Goal: Find specific page/section: Find specific page/section

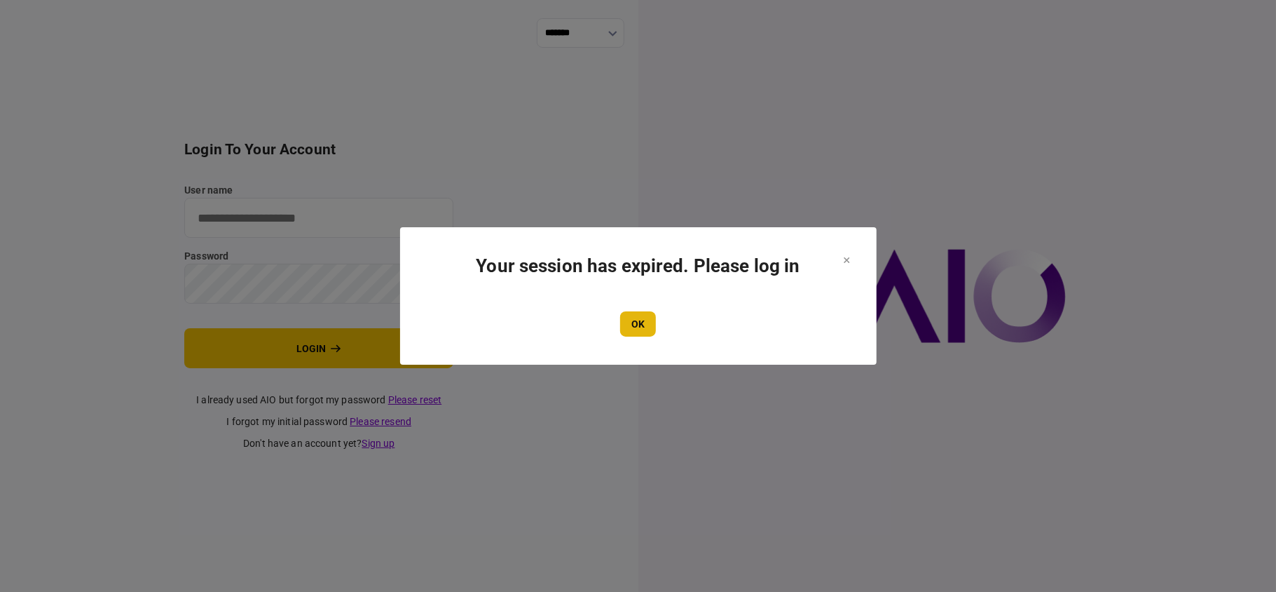
type input "**"
click at [636, 320] on button "OK" at bounding box center [638, 323] width 36 height 25
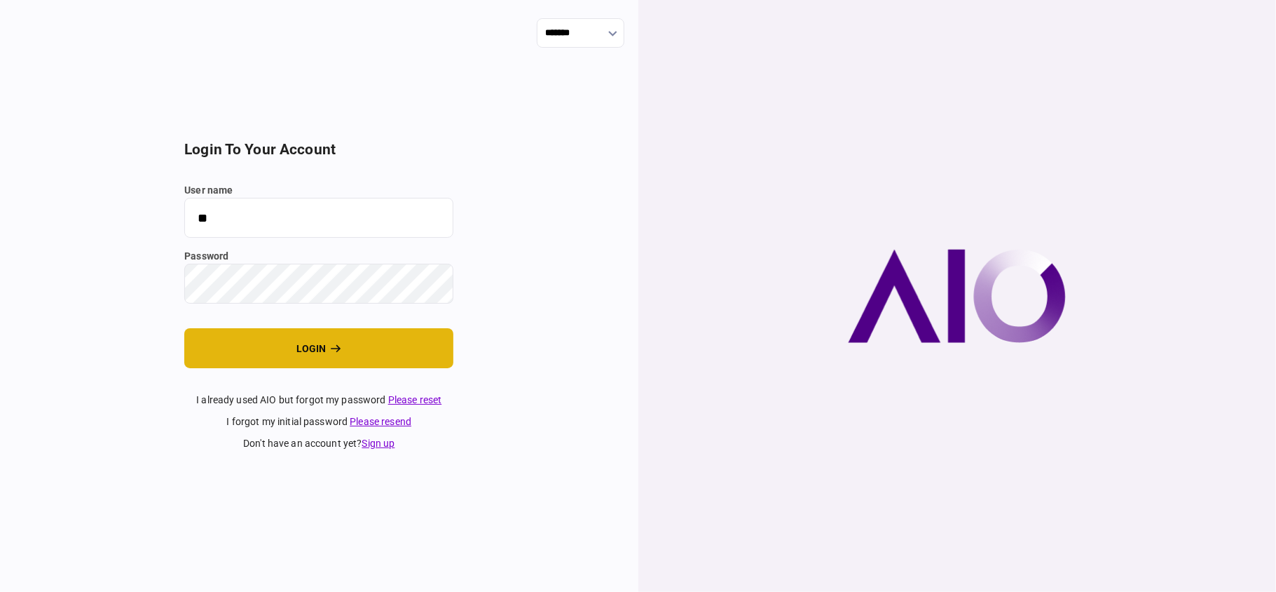
click at [374, 343] on button "login" at bounding box center [318, 348] width 269 height 40
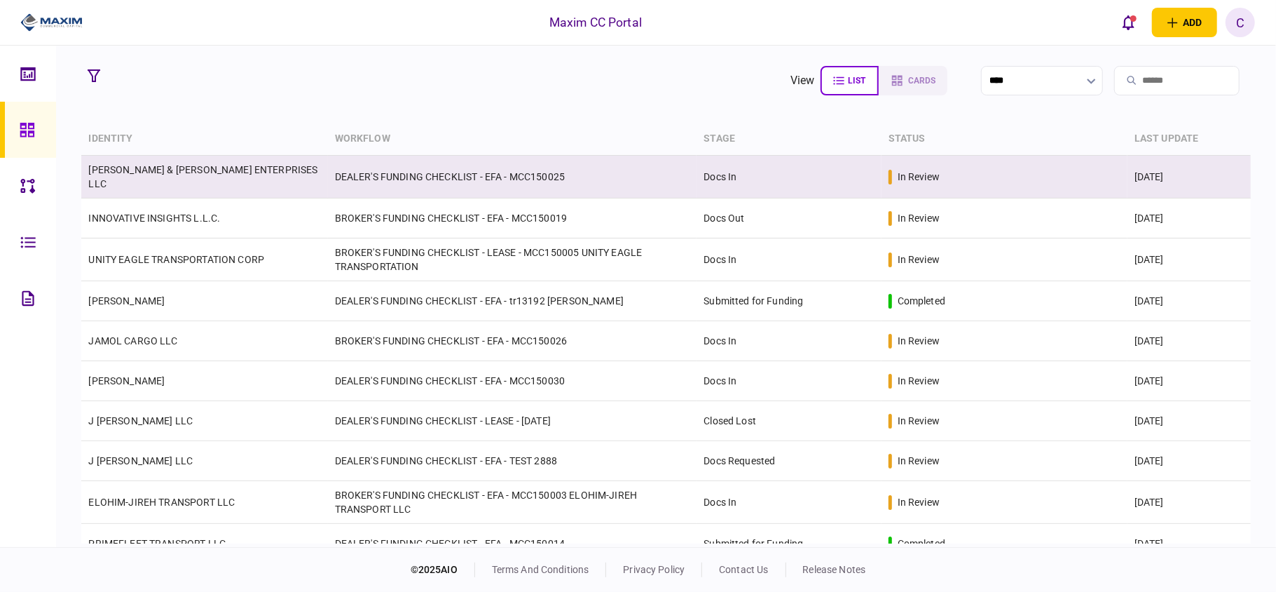
click at [132, 179] on link "MATHIS & MORRIS ENTERPRISES LLC" at bounding box center [202, 176] width 229 height 25
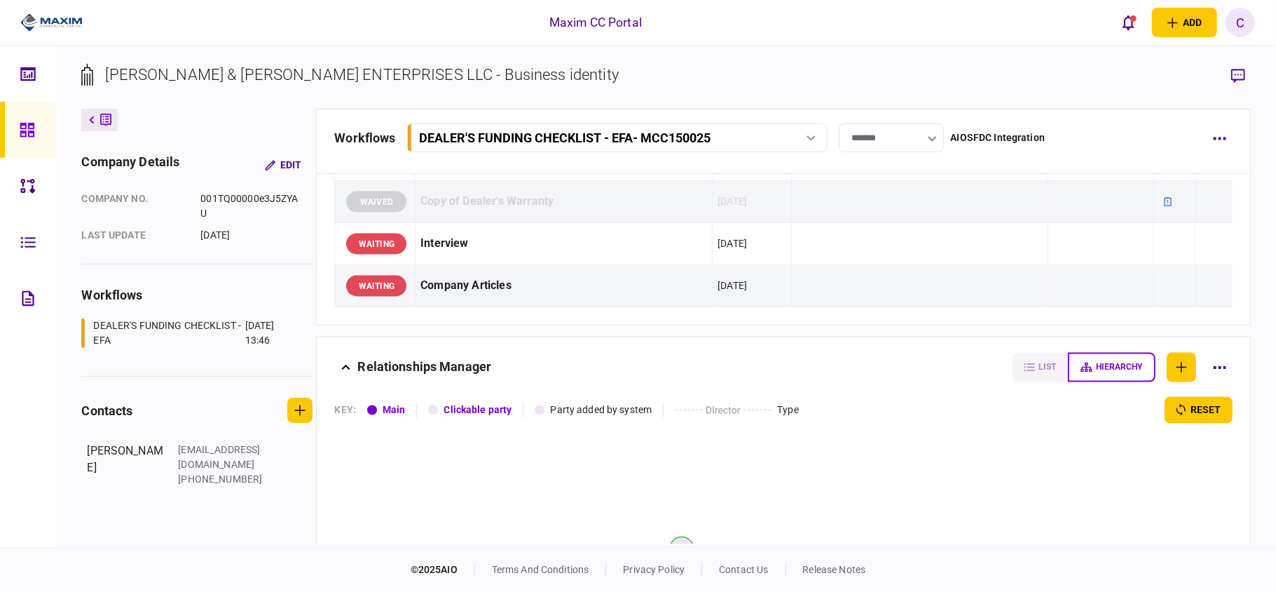
scroll to position [1869, 0]
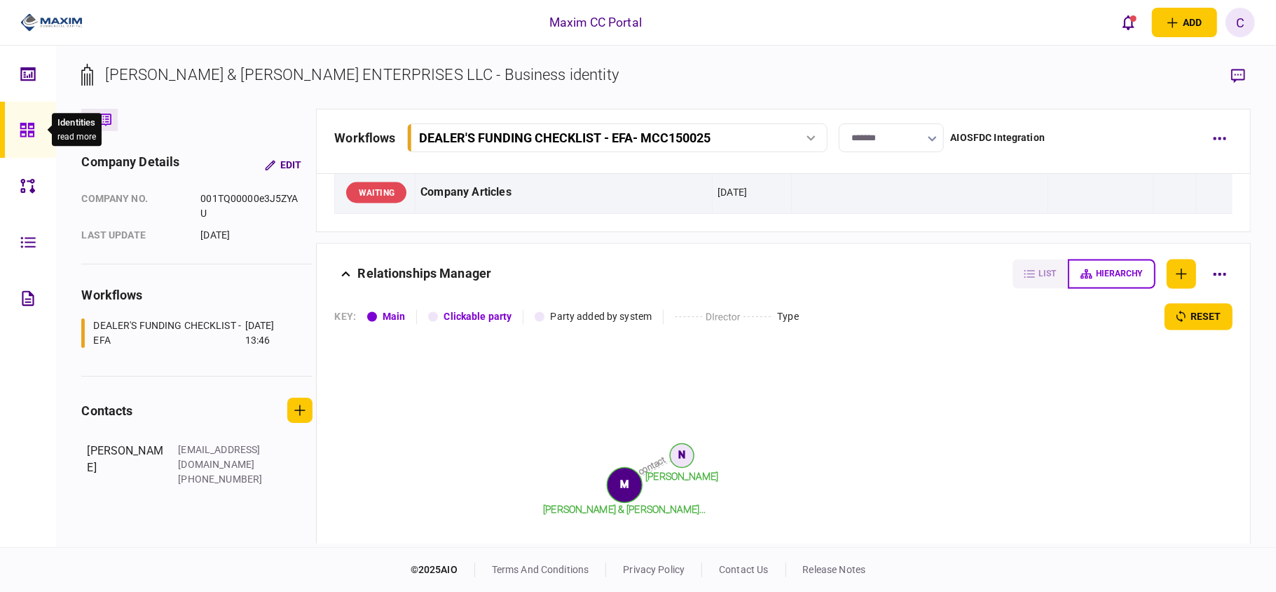
click at [20, 124] on icon at bounding box center [27, 130] width 15 height 16
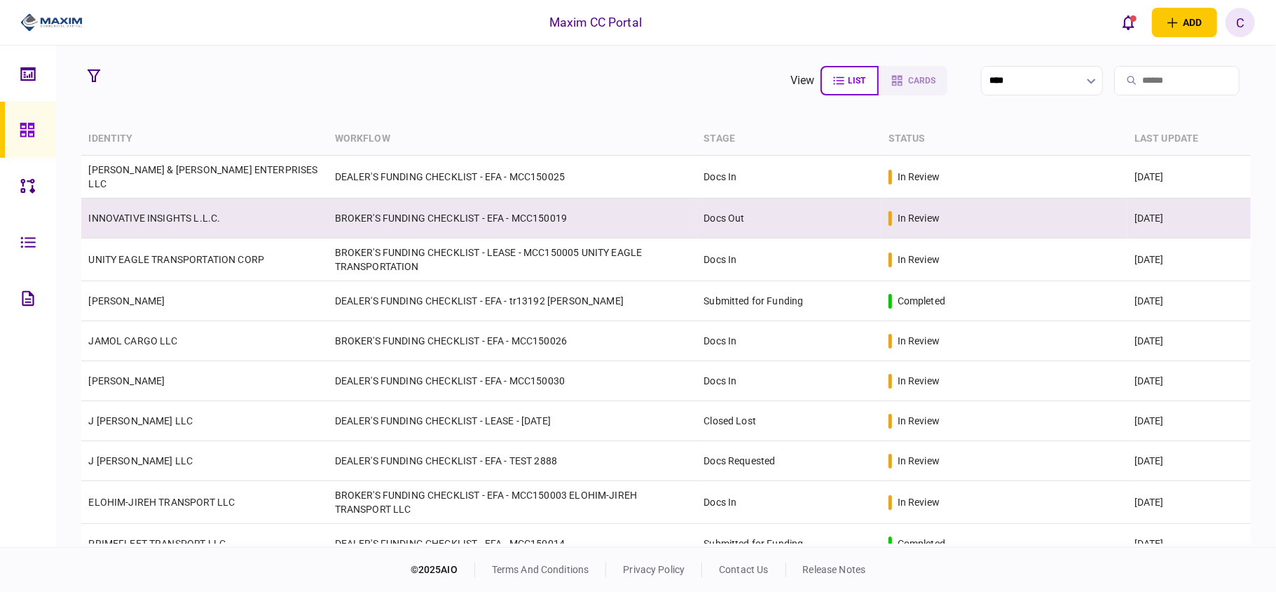
click at [217, 221] on td "INNOVATIVE INSIGHTS L.L.C." at bounding box center [204, 218] width 246 height 40
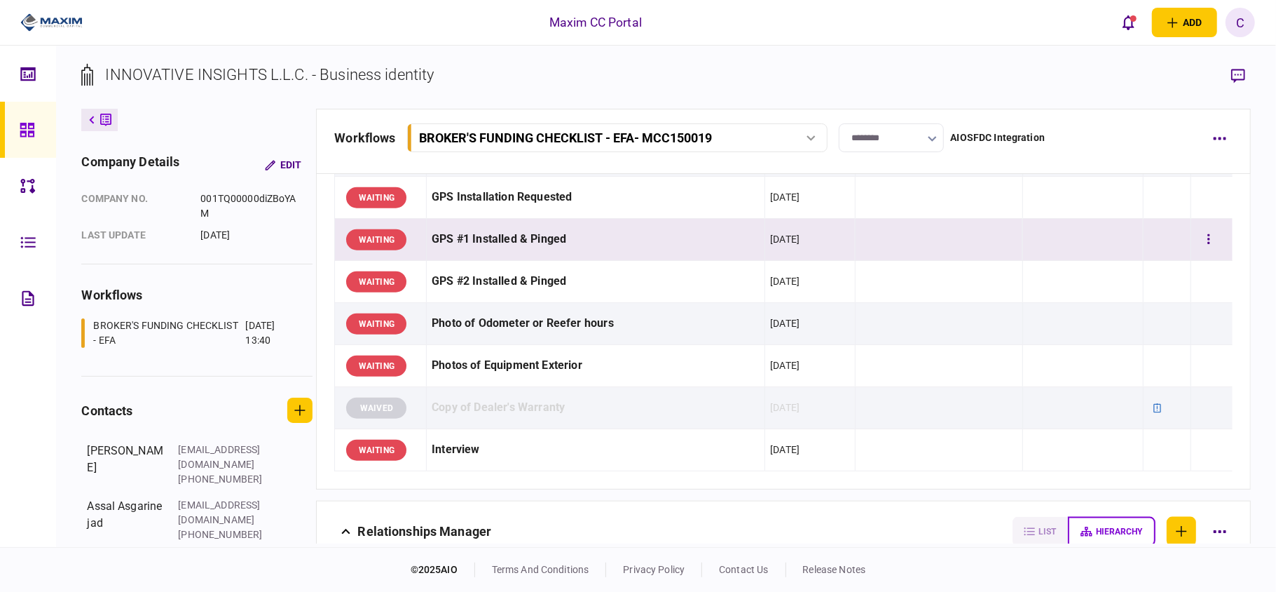
scroll to position [1121, 0]
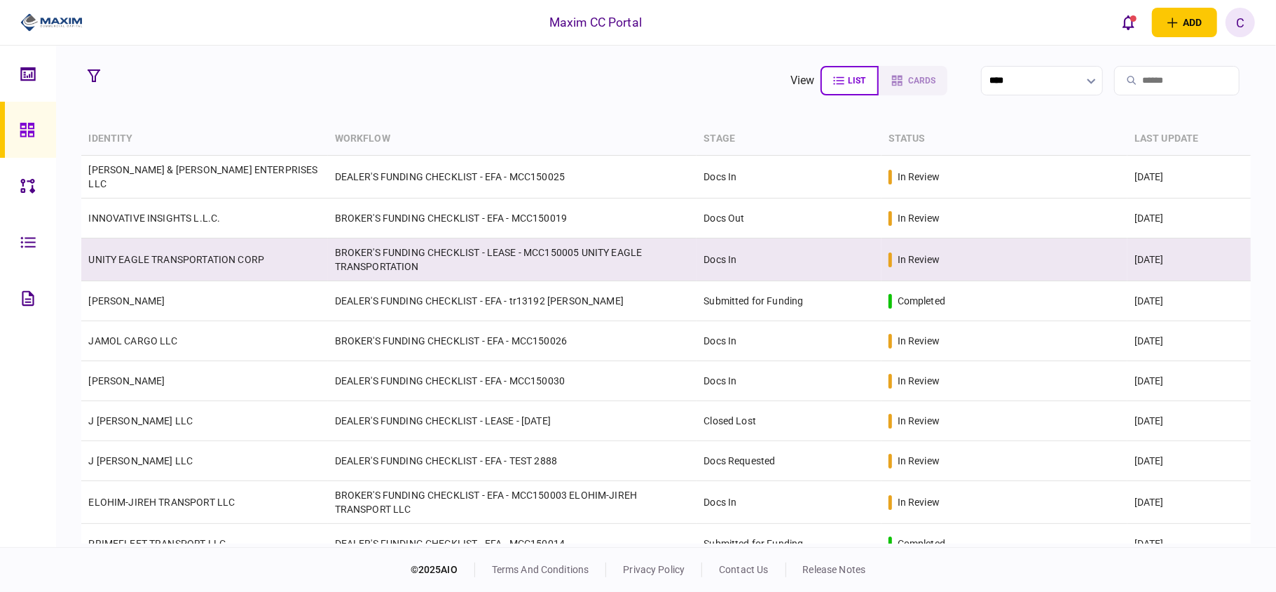
click at [110, 254] on link "UNITY EAGLE TRANSPORTATION CORP" at bounding box center [176, 259] width 176 height 11
